Goal: Transaction & Acquisition: Purchase product/service

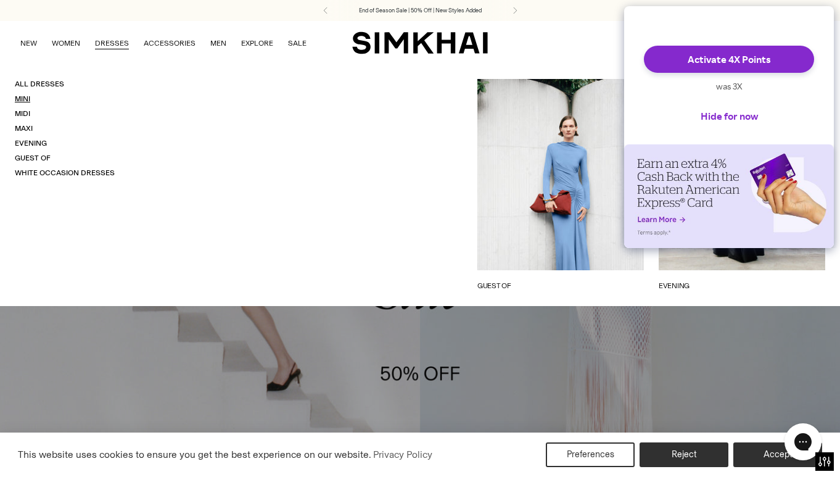
click at [22, 96] on link "Mini" at bounding box center [22, 98] width 15 height 9
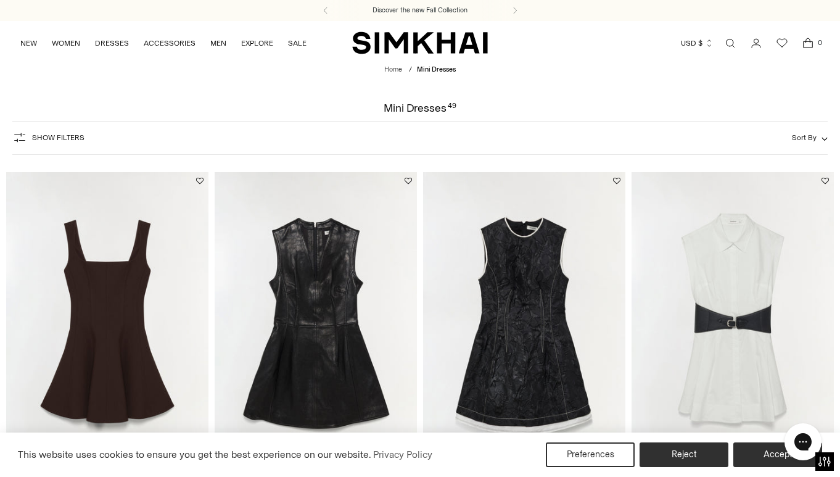
click at [806, 143] on button "Sort By" at bounding box center [810, 138] width 36 height 14
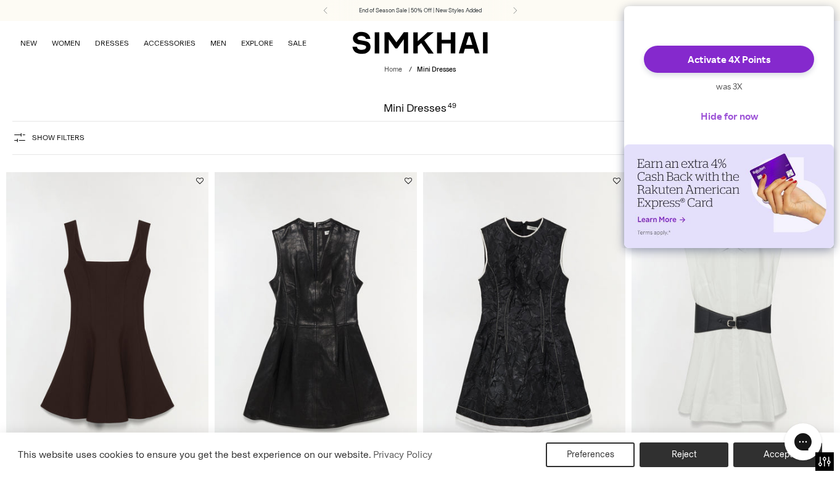
click at [734, 123] on button "Hide for now" at bounding box center [729, 115] width 77 height 27
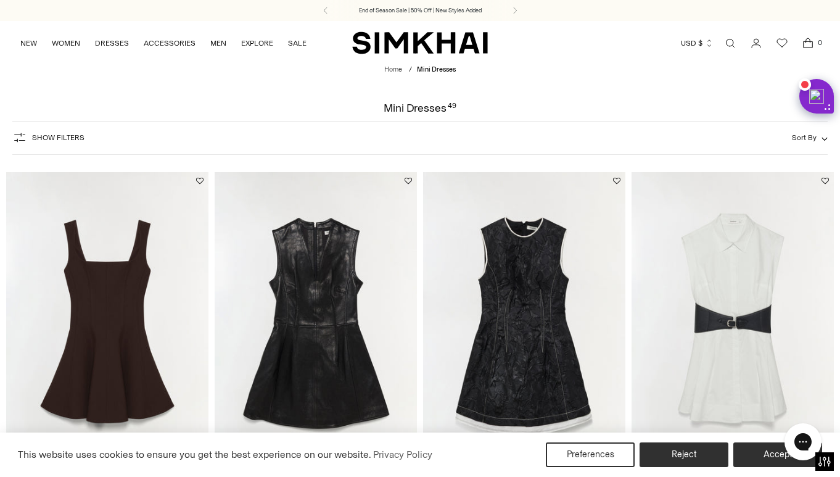
click at [811, 136] on span "Sort By" at bounding box center [804, 137] width 25 height 9
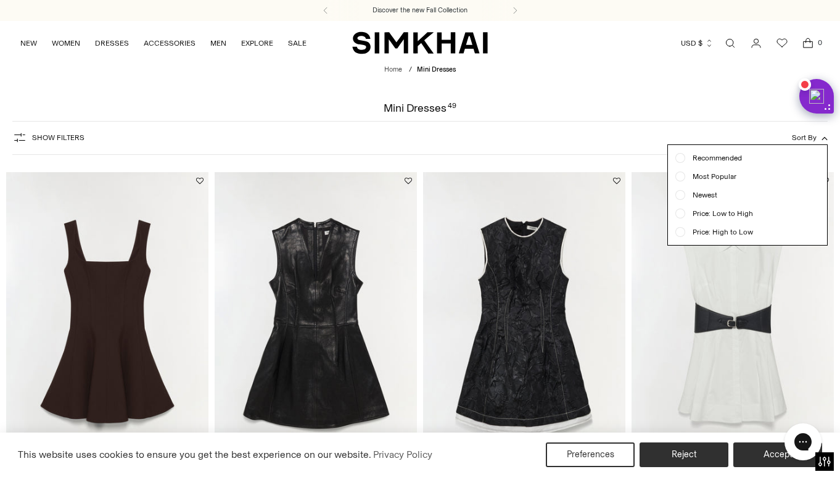
click at [710, 189] on ul "Recommended Most Popular Newest" at bounding box center [747, 195] width 159 height 100
click at [710, 192] on span "Newest" at bounding box center [701, 194] width 32 height 11
click at [579, 89] on div at bounding box center [420, 238] width 840 height 477
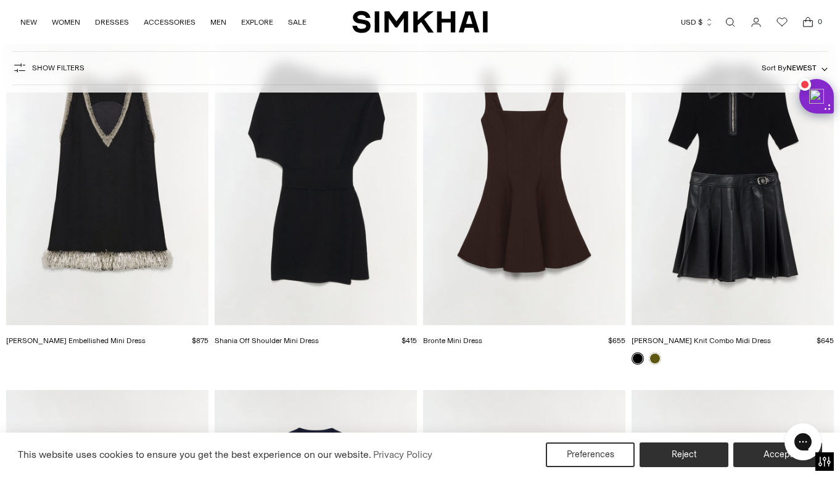
scroll to position [861, 0]
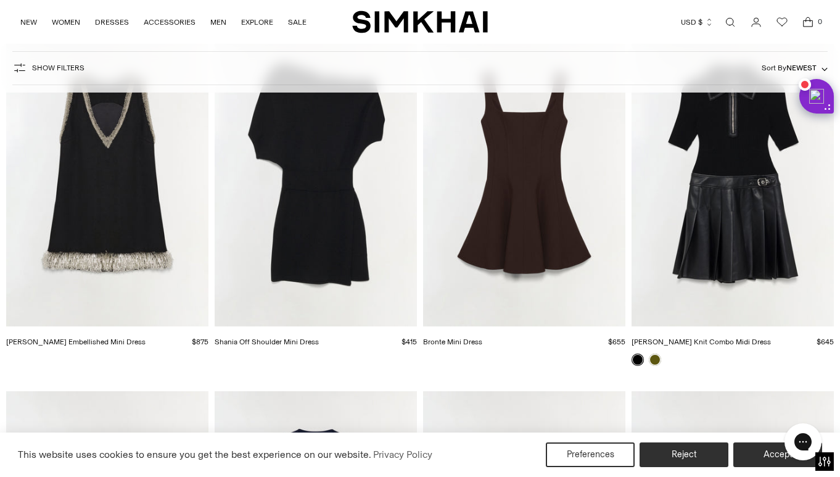
click at [0, 0] on img "Darcy Embellished Mini Dress" at bounding box center [0, 0] width 0 height 0
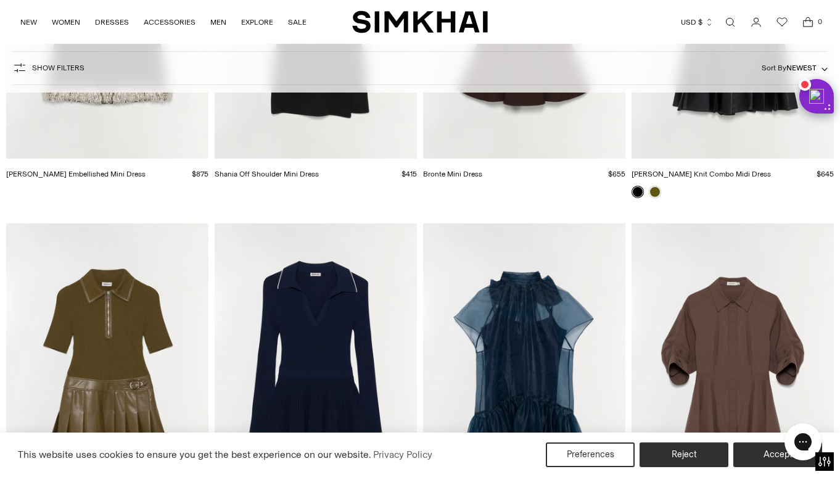
scroll to position [879, 0]
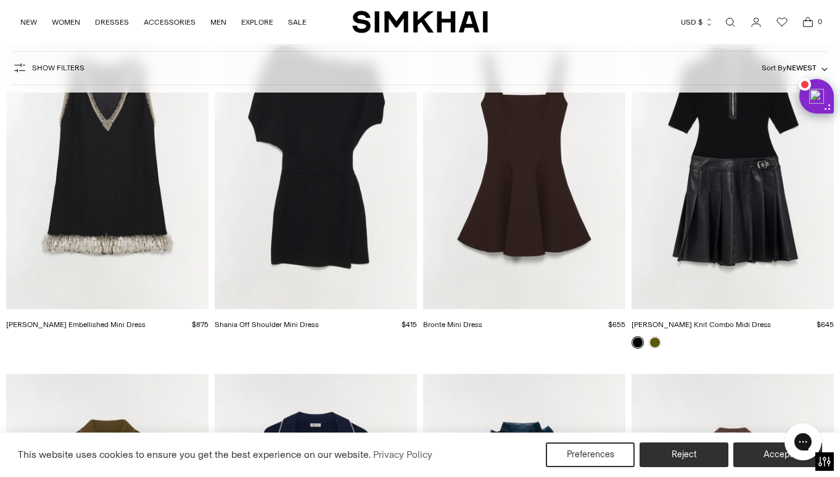
click at [0, 0] on img "Darcy Embellished Mini Dress" at bounding box center [0, 0] width 0 height 0
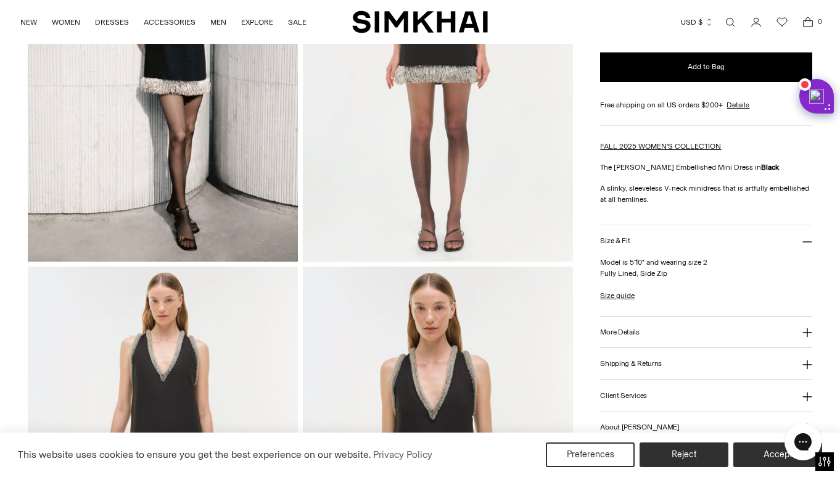
scroll to position [242, 0]
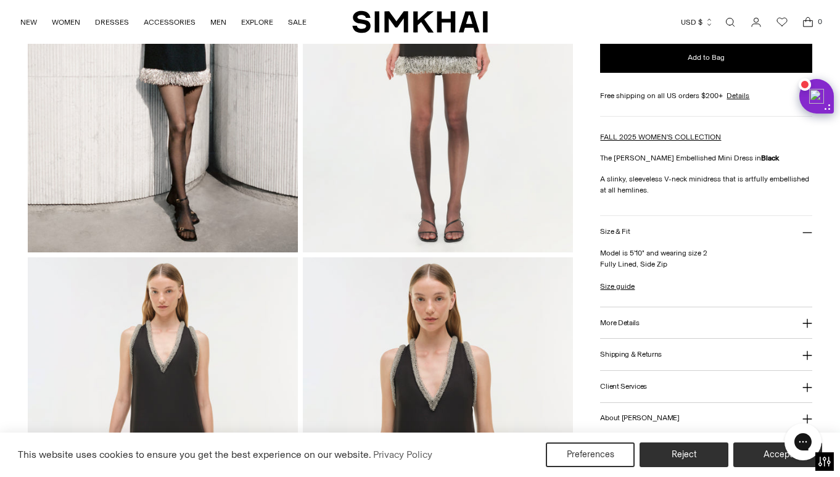
click at [677, 320] on button "More Details" at bounding box center [706, 322] width 212 height 31
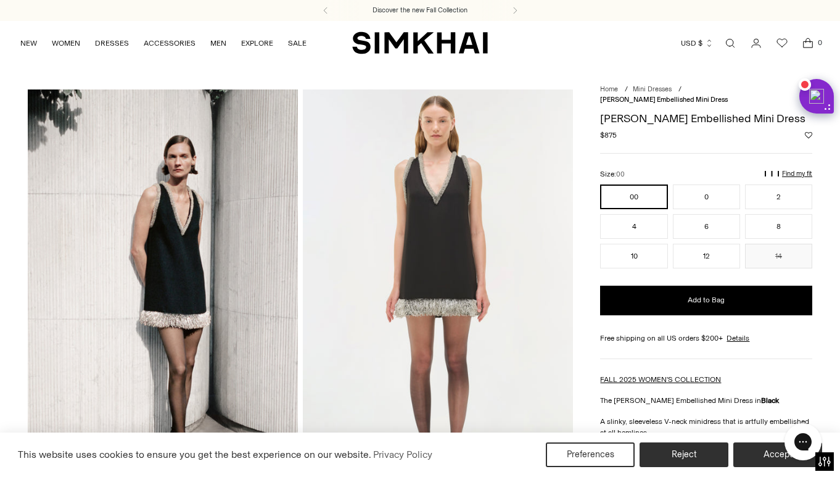
scroll to position [0, 0]
click at [674, 168] on p "Find my fit" at bounding box center [667, 179] width 14 height 22
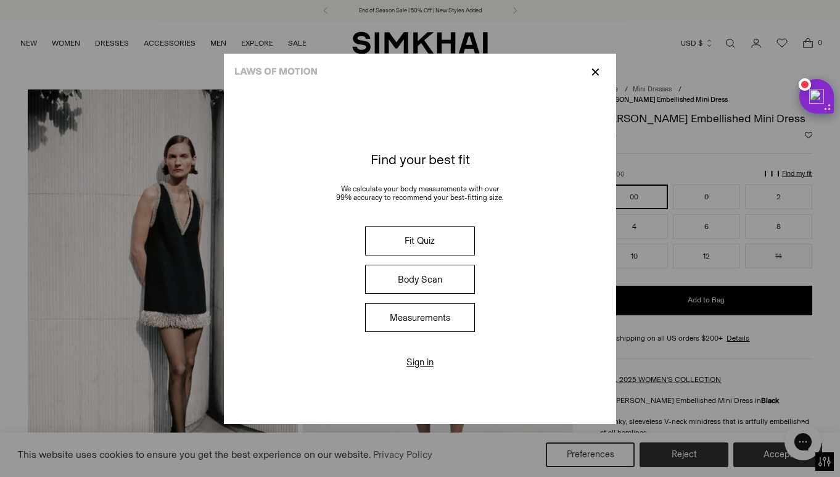
click at [437, 242] on button "Fit Quiz" at bounding box center [420, 240] width 110 height 29
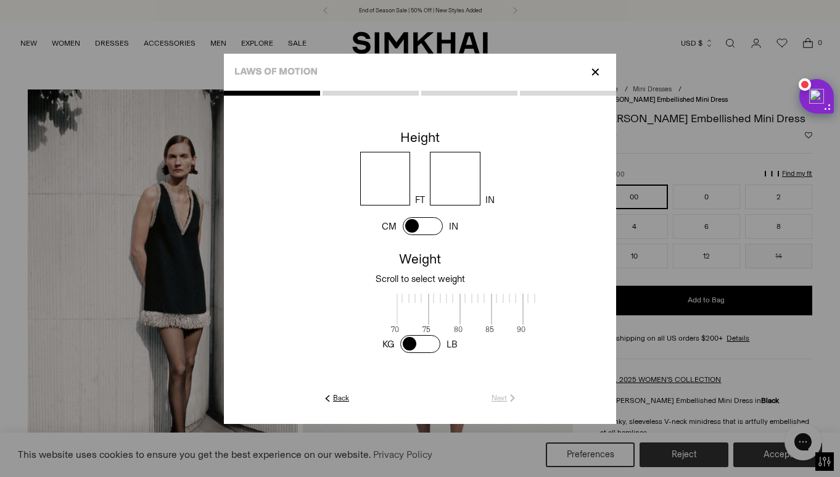
scroll to position [2, 401]
click at [392, 187] on input "number" at bounding box center [385, 179] width 51 height 54
type input "*"
click at [468, 189] on input "number" at bounding box center [455, 179] width 51 height 54
type input "*"
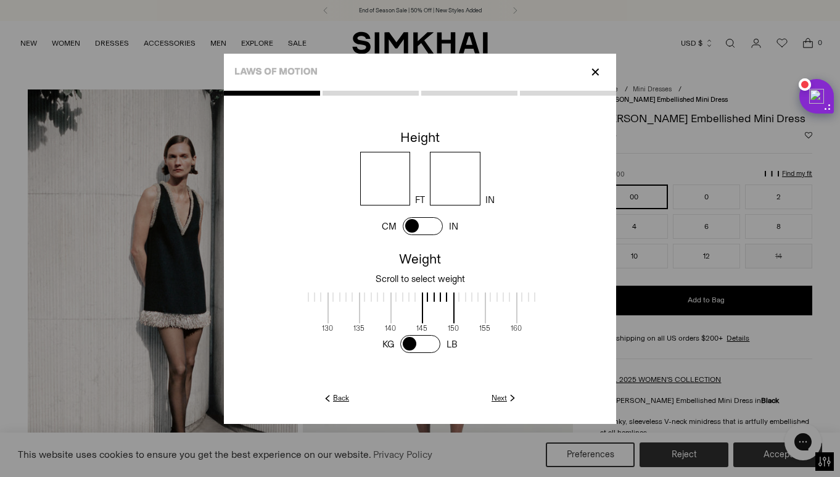
scroll to position [2, 452]
drag, startPoint x: 421, startPoint y: 307, endPoint x: 370, endPoint y: 313, distance: 50.9
click at [370, 313] on span at bounding box center [370, 307] width 33 height 31
drag, startPoint x: 462, startPoint y: 306, endPoint x: 409, endPoint y: 307, distance: 53.1
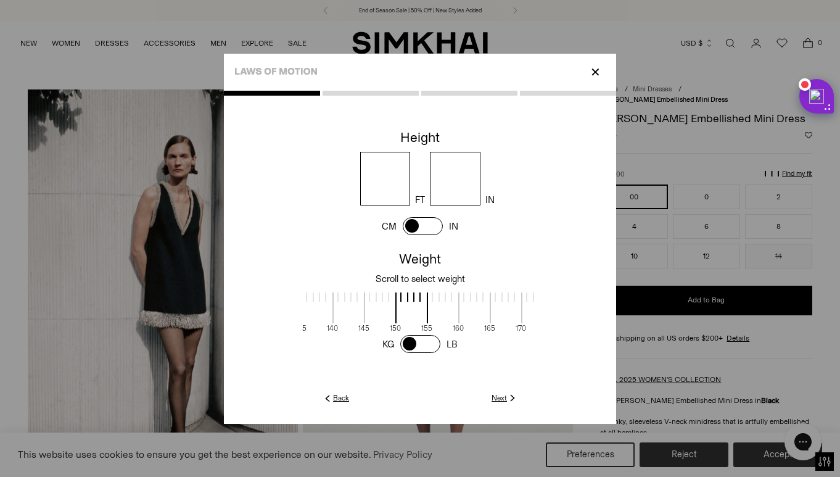
click at [409, 307] on span at bounding box center [411, 307] width 33 height 31
click at [503, 398] on link "Next" at bounding box center [505, 397] width 27 height 11
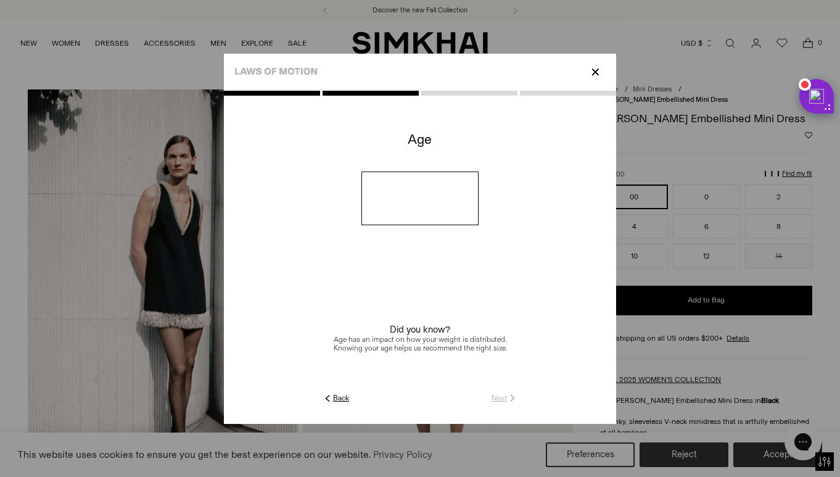
click at [408, 214] on input "number" at bounding box center [421, 199] width 118 height 54
type input "**"
click at [499, 399] on link "Next" at bounding box center [505, 397] width 27 height 11
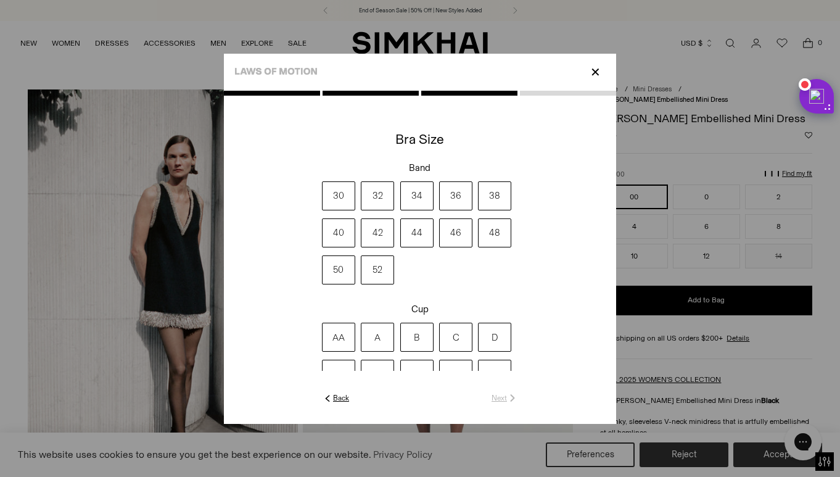
click at [494, 192] on label "38" at bounding box center [494, 195] width 33 height 29
click at [420, 333] on label "B" at bounding box center [416, 336] width 33 height 29
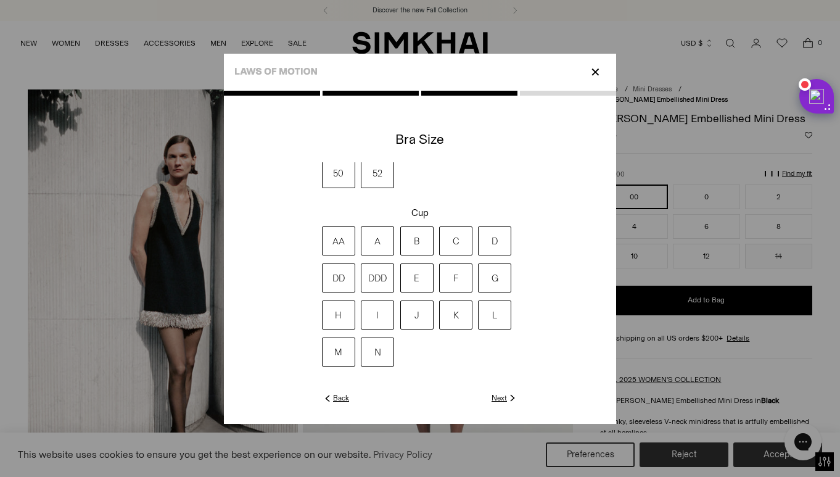
scroll to position [96, 0]
click at [502, 398] on link "Next" at bounding box center [505, 397] width 27 height 11
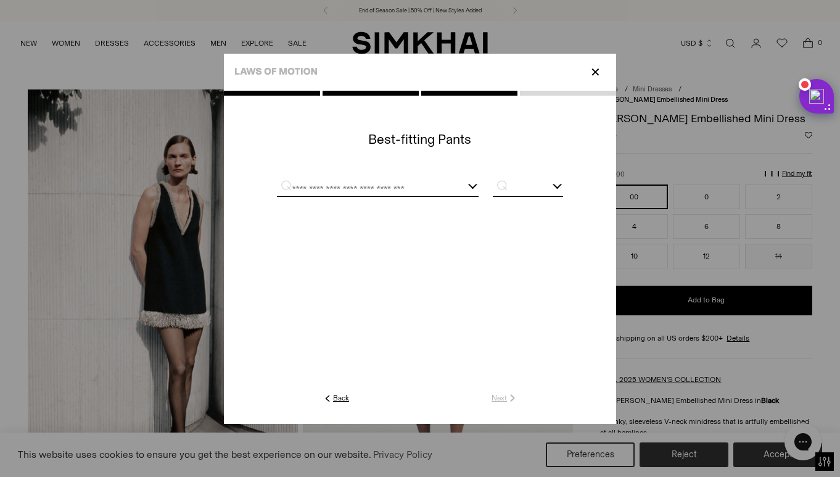
click at [445, 186] on input "text" at bounding box center [363, 188] width 172 height 15
click at [536, 186] on input "text" at bounding box center [528, 188] width 70 height 15
click at [471, 188] on div "*******" at bounding box center [378, 188] width 202 height 15
click at [410, 183] on input "*******" at bounding box center [363, 188] width 172 height 15
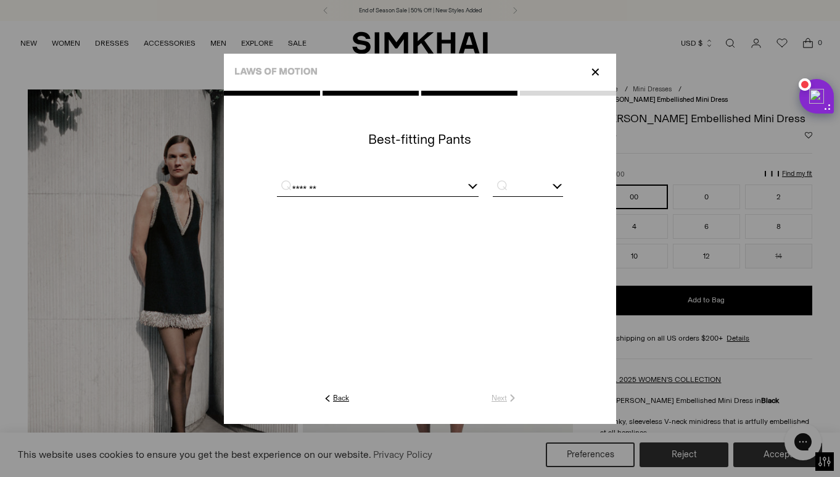
click at [410, 183] on input "*******" at bounding box center [363, 188] width 172 height 15
drag, startPoint x: 410, startPoint y: 183, endPoint x: 359, endPoint y: 204, distance: 55.6
click at [359, 204] on link "Frame" at bounding box center [378, 202] width 202 height 11
type input "*****"
click at [528, 184] on input "text" at bounding box center [528, 188] width 70 height 15
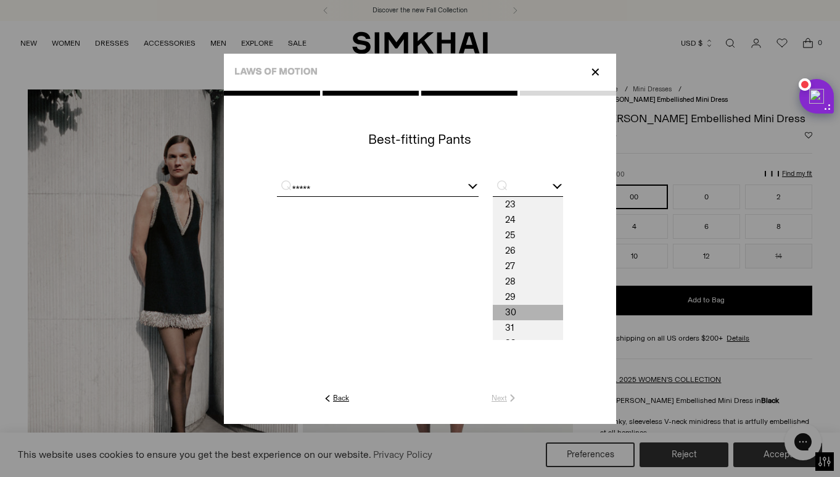
click at [522, 308] on span "30" at bounding box center [528, 312] width 70 height 15
type input "**"
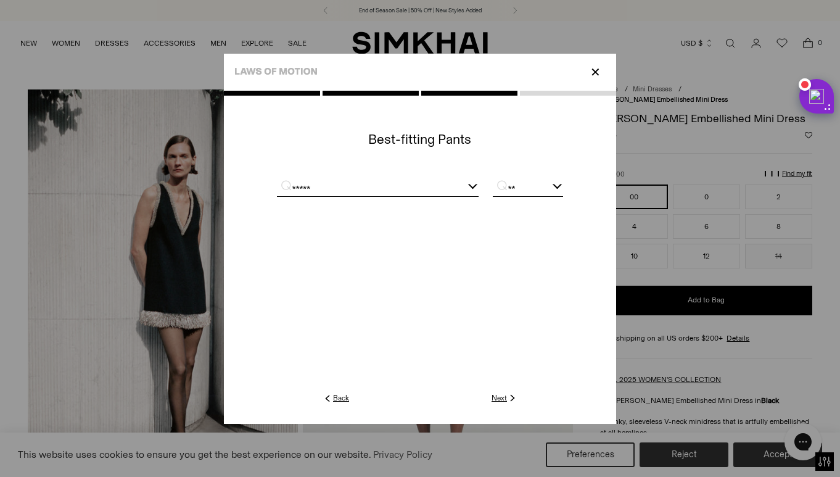
click at [499, 397] on link "Next" at bounding box center [505, 397] width 27 height 11
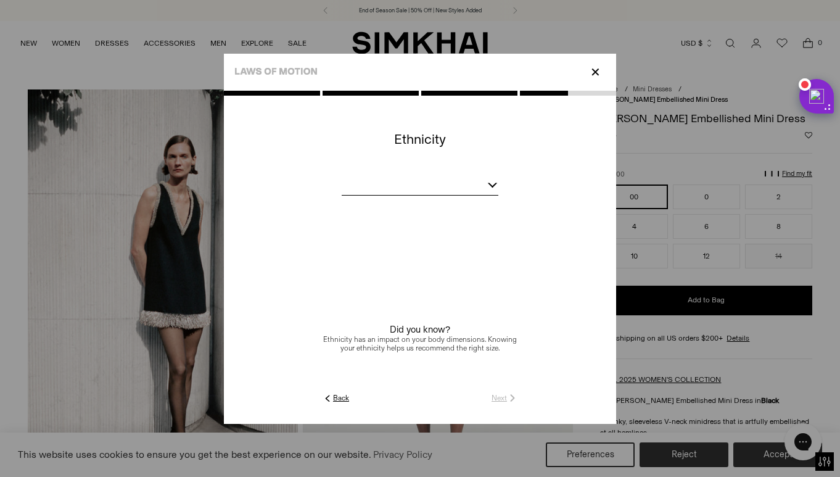
click at [460, 184] on div at bounding box center [420, 187] width 157 height 15
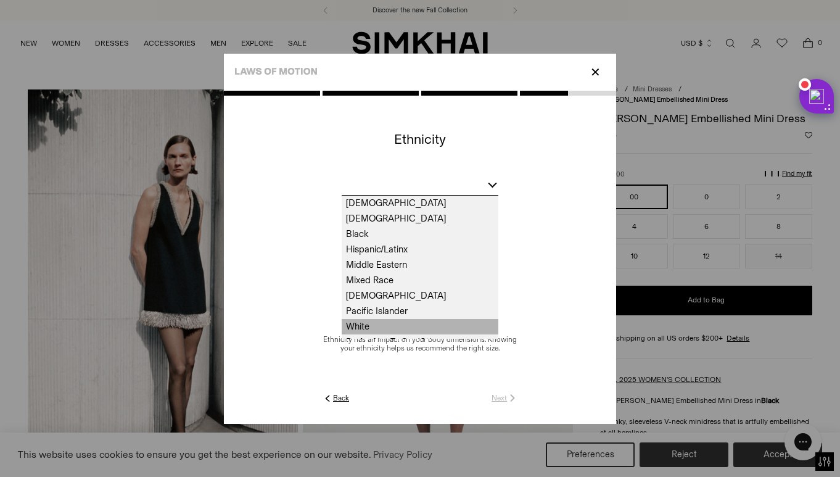
click at [398, 323] on span "White" at bounding box center [420, 326] width 157 height 15
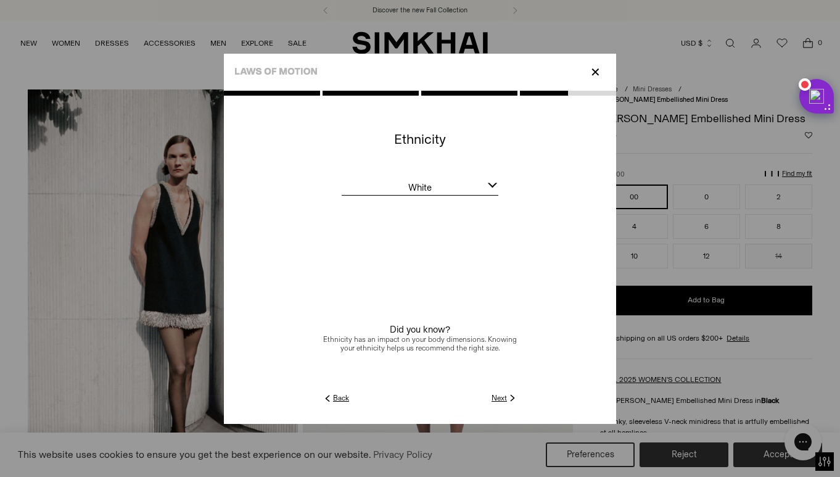
click at [503, 400] on link "Next" at bounding box center [505, 397] width 27 height 11
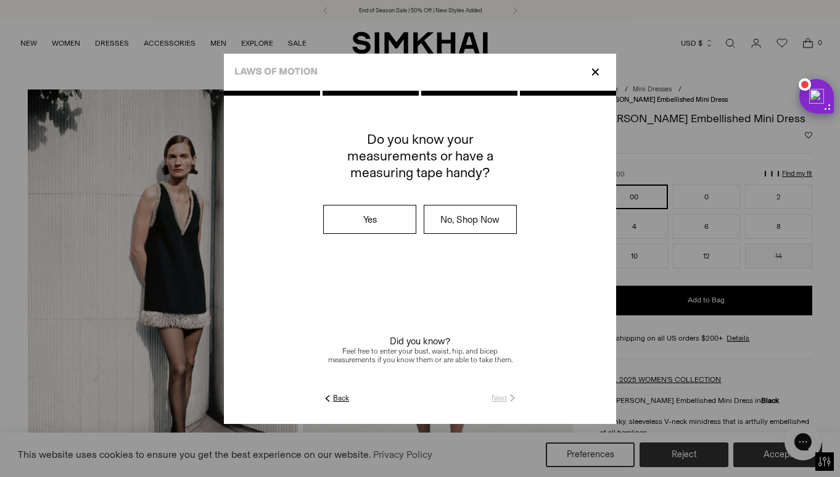
click at [468, 221] on label "No, Shop Now" at bounding box center [470, 219] width 92 height 28
click at [502, 399] on link "Submit" at bounding box center [500, 397] width 35 height 11
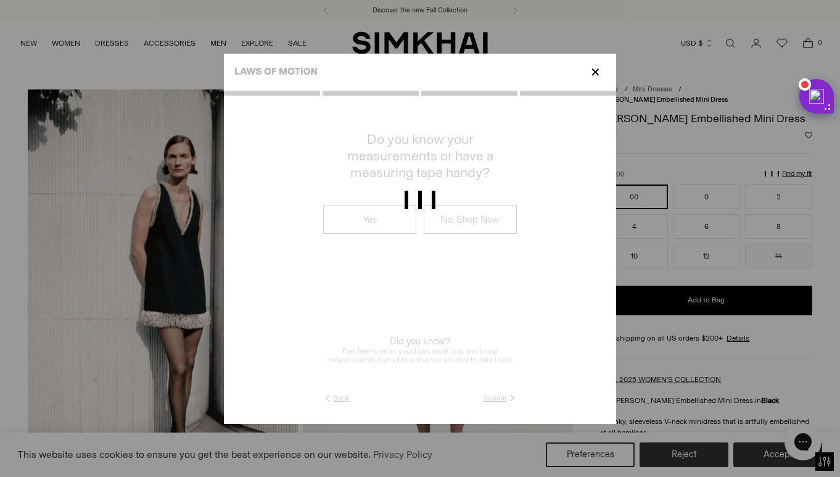
click at [542, 224] on div at bounding box center [420, 207] width 840 height 33
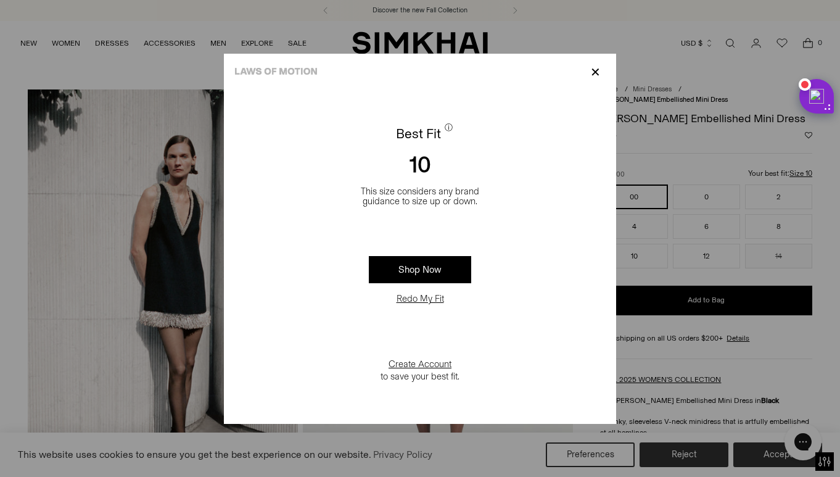
click at [595, 73] on p "✕" at bounding box center [595, 72] width 17 height 21
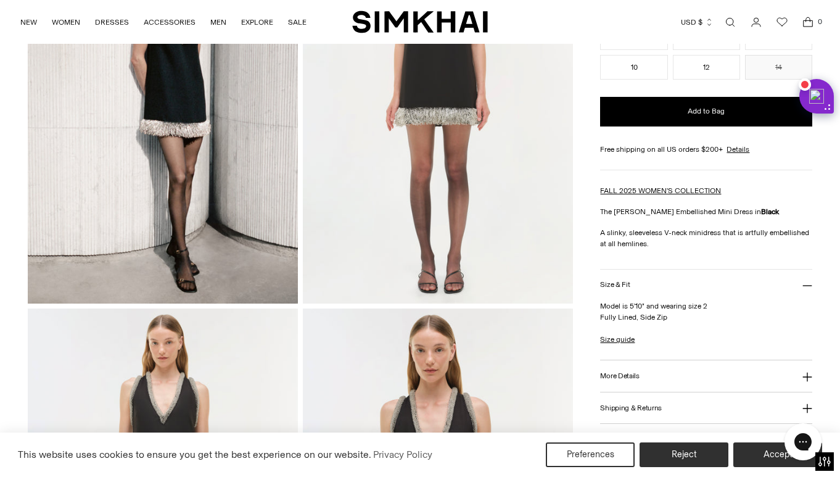
scroll to position [192, 0]
click at [619, 371] on h3 "More Details" at bounding box center [619, 375] width 39 height 8
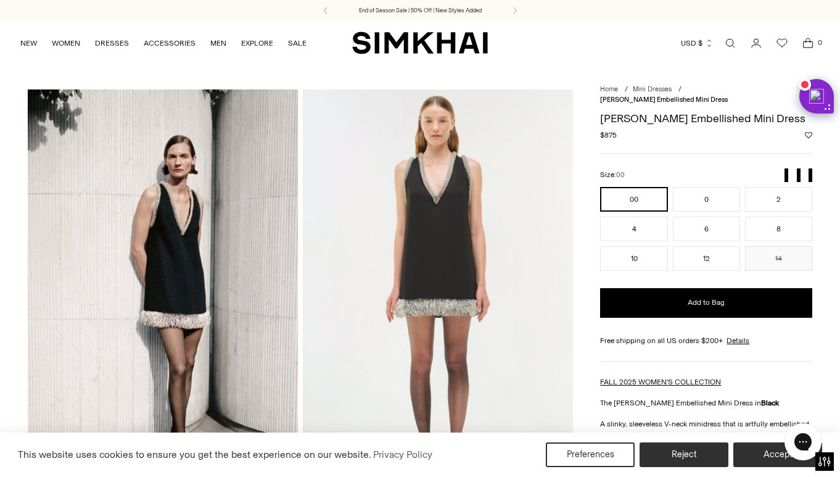
scroll to position [0, 0]
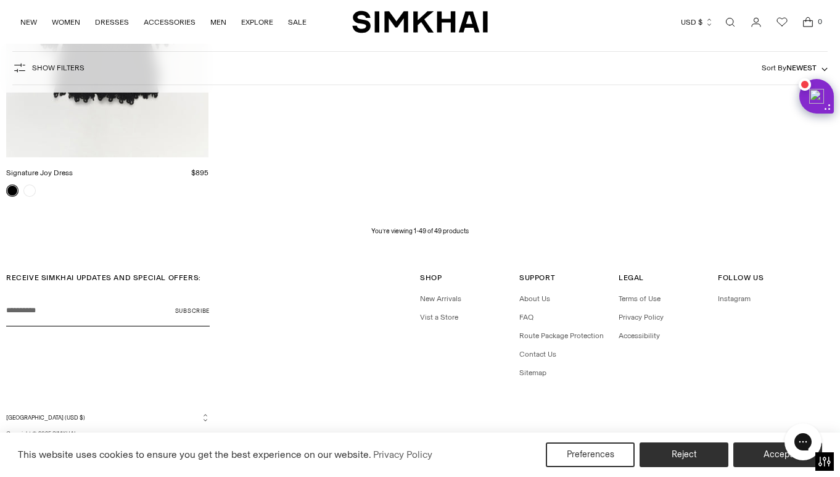
scroll to position [4688, 0]
